Goal: Transaction & Acquisition: Purchase product/service

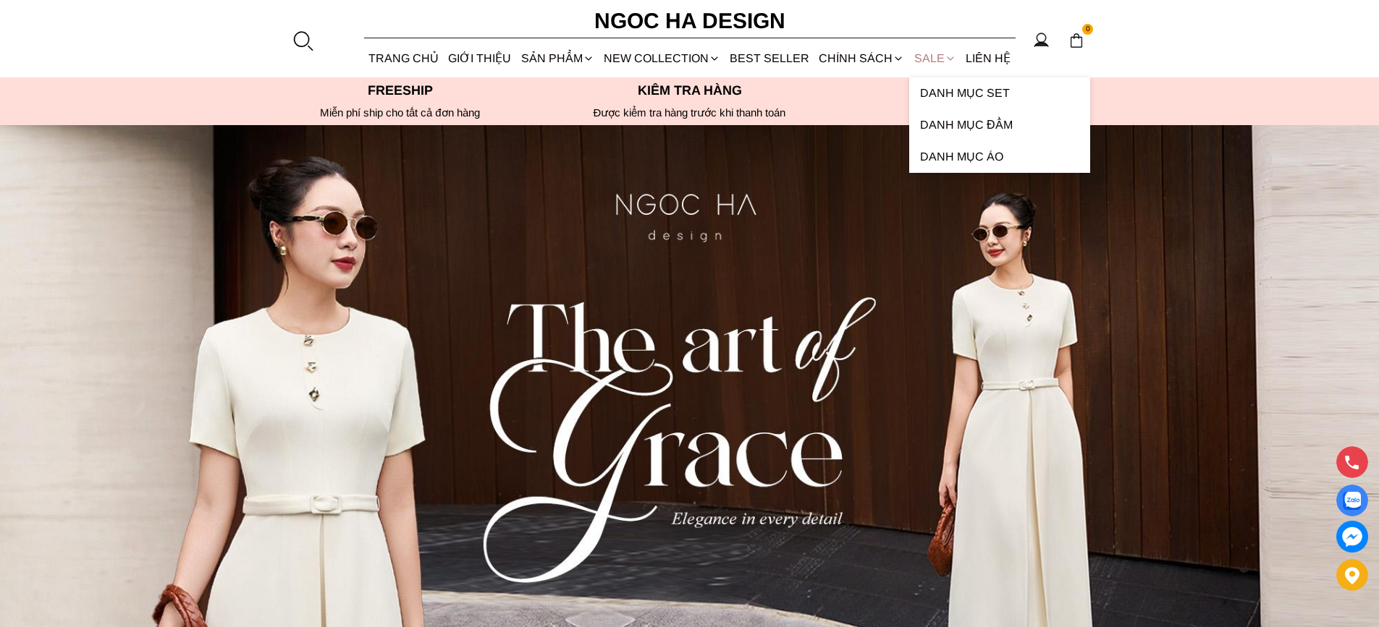
click at [926, 54] on link "SALE" at bounding box center [934, 58] width 51 height 38
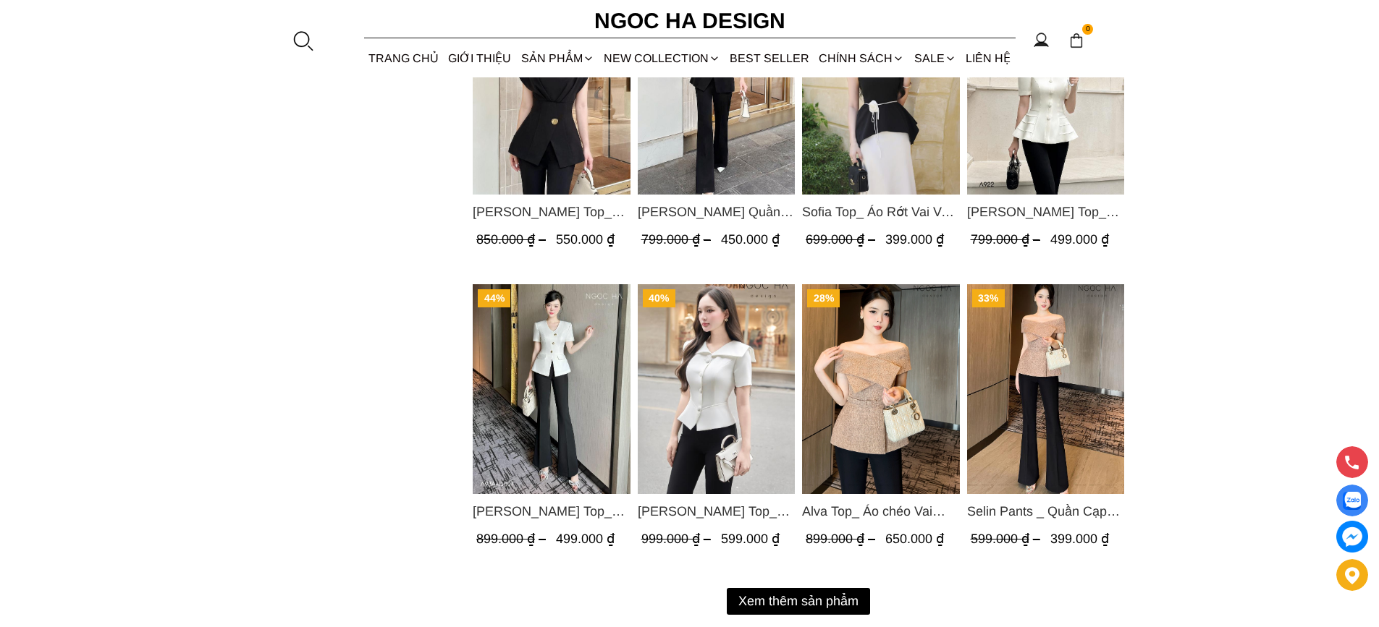
scroll to position [1665, 0]
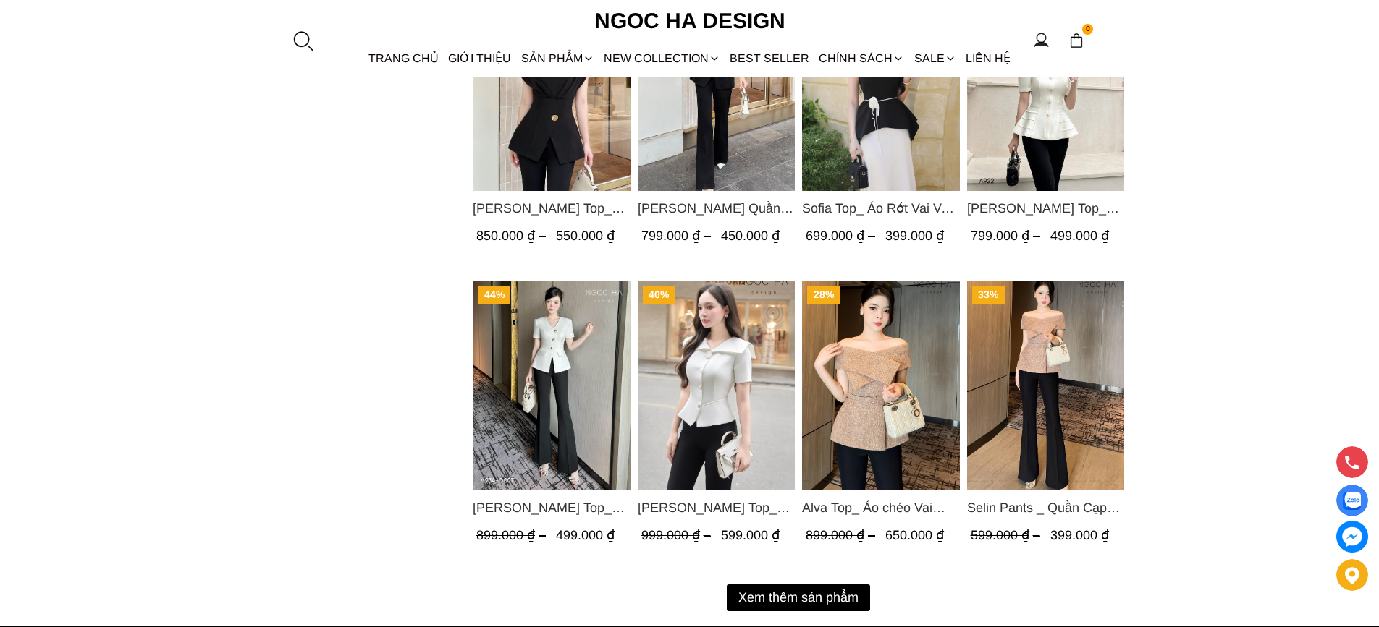
click at [789, 591] on button "Xem thêm sản phẩm" at bounding box center [798, 598] width 143 height 27
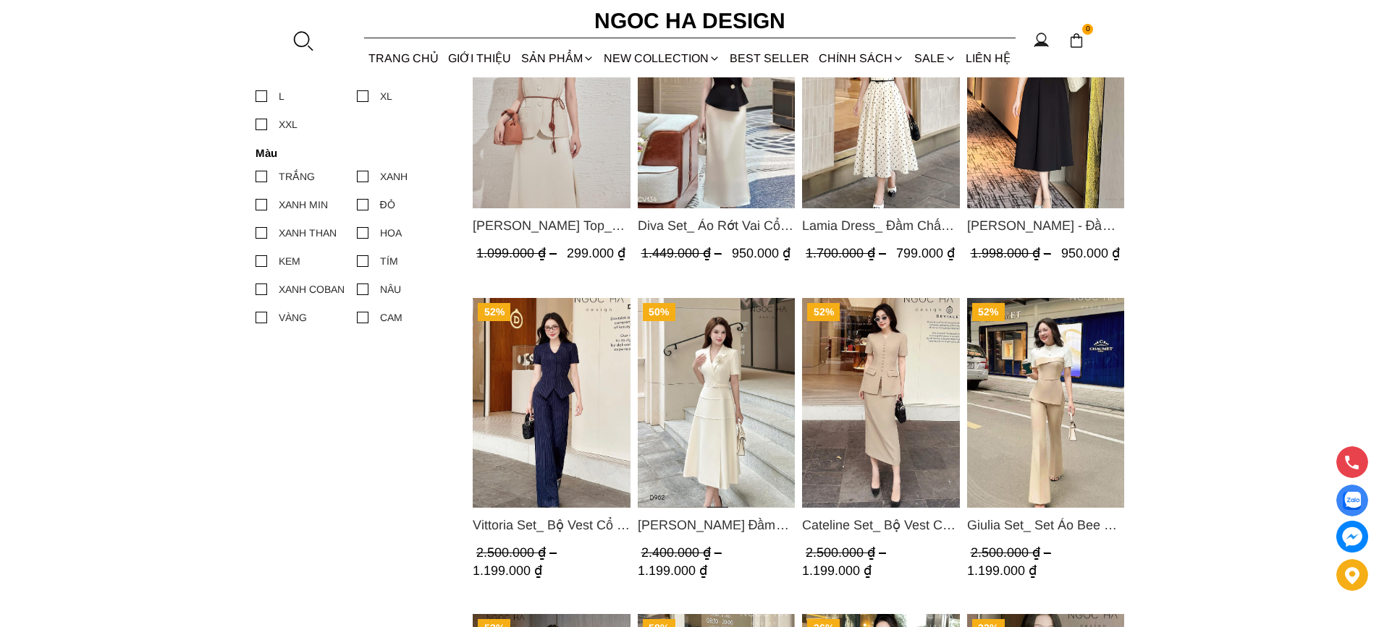
scroll to position [925, 0]
